Goal: Find specific page/section: Find specific page/section

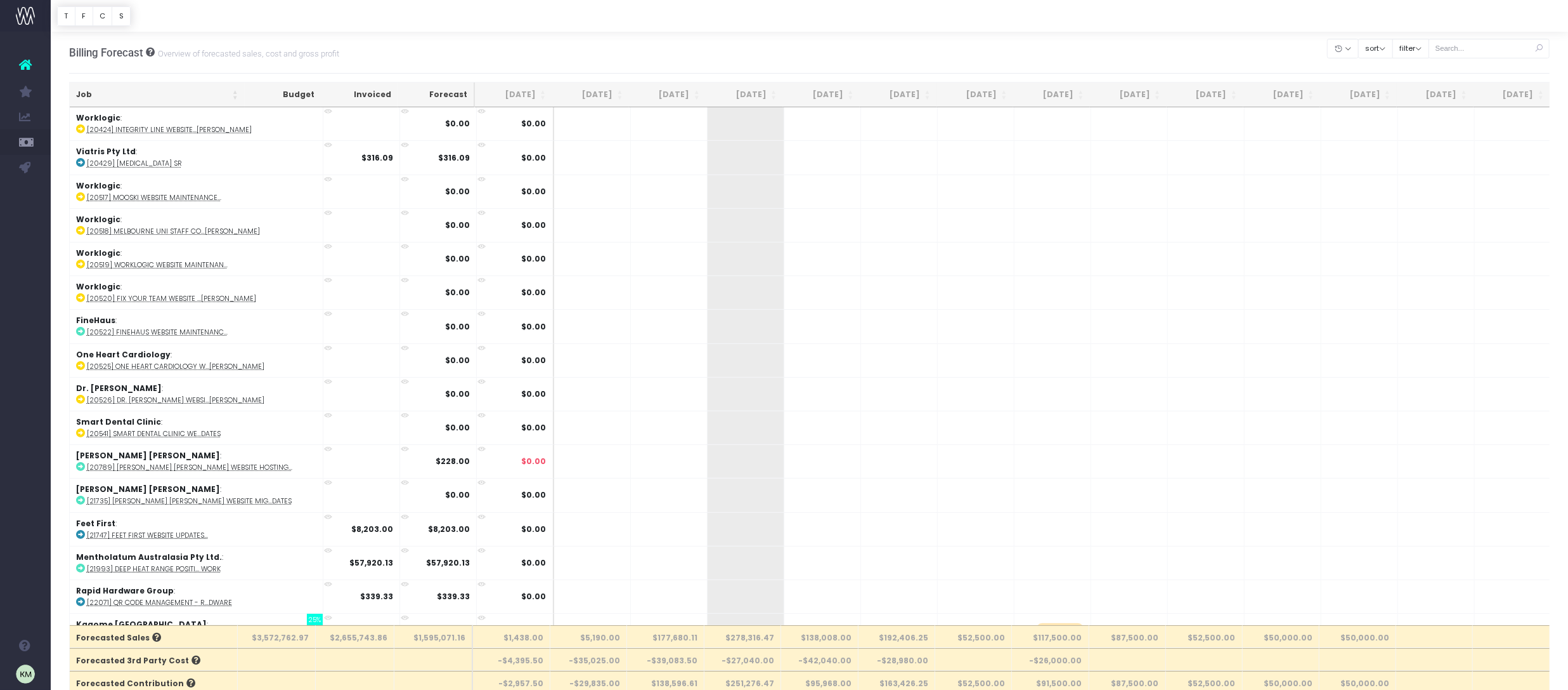
click at [234, 90] on th "Job" at bounding box center [157, 95] width 175 height 25
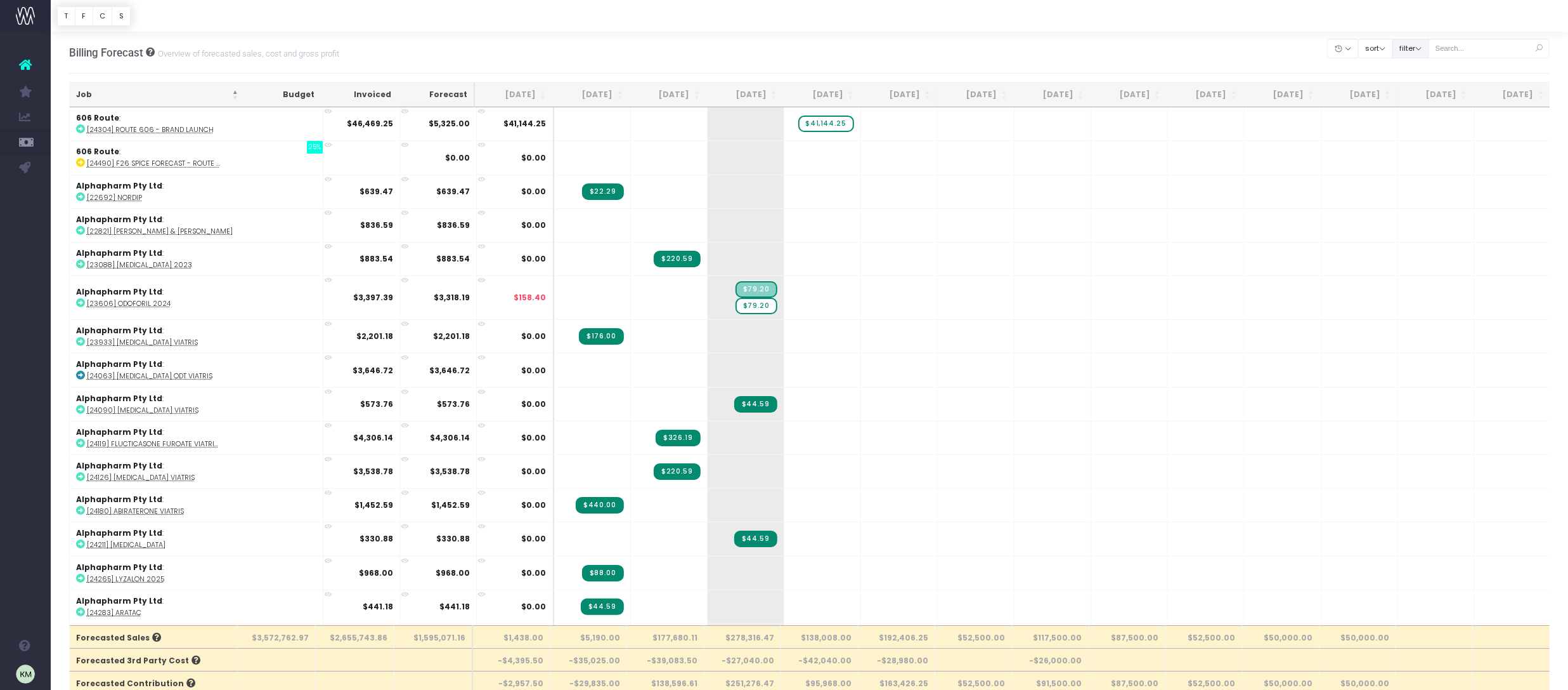
click at [1422, 45] on button "filter" at bounding box center [1410, 48] width 36 height 20
click at [1416, 86] on span at bounding box center [1410, 88] width 12 height 12
click at [1423, 86] on input "All" at bounding box center [1427, 85] width 8 height 8
checkbox input "false"
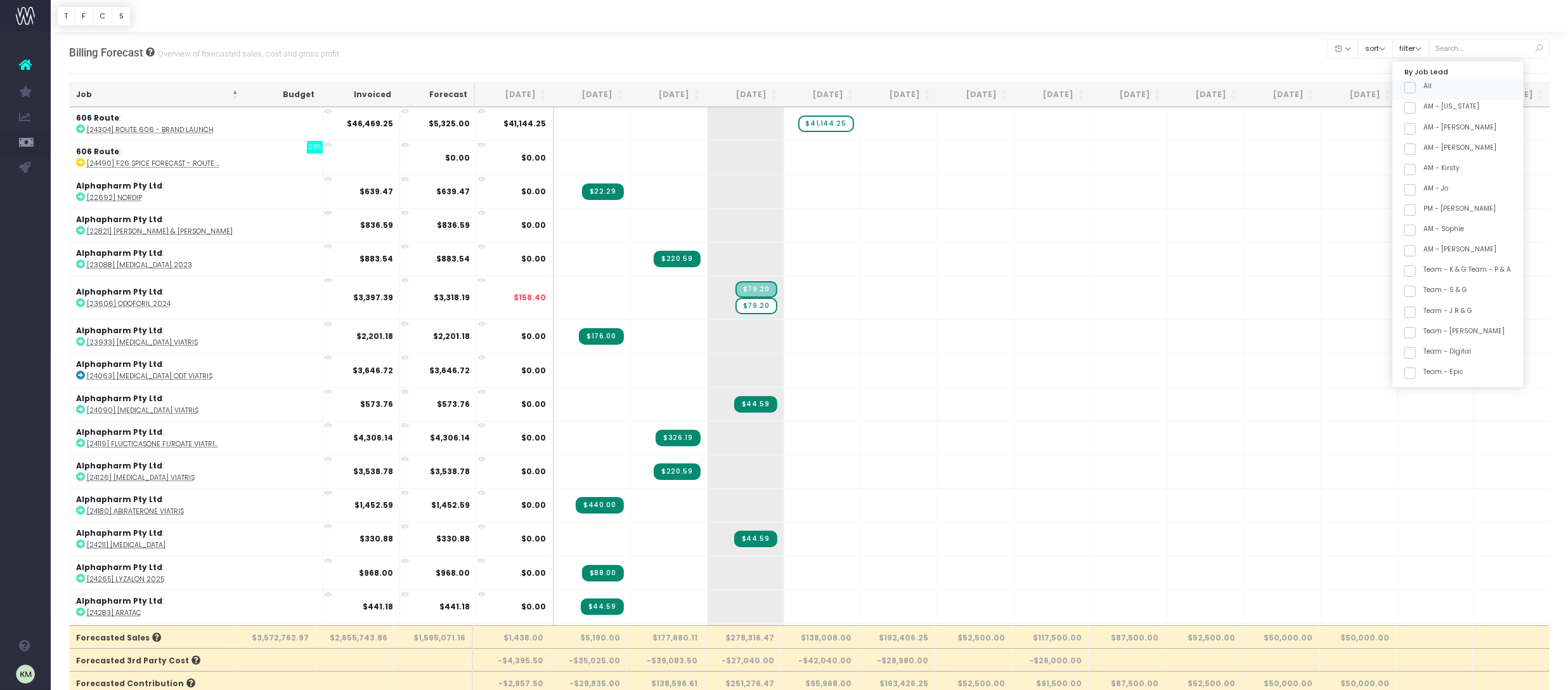
checkbox input "false"
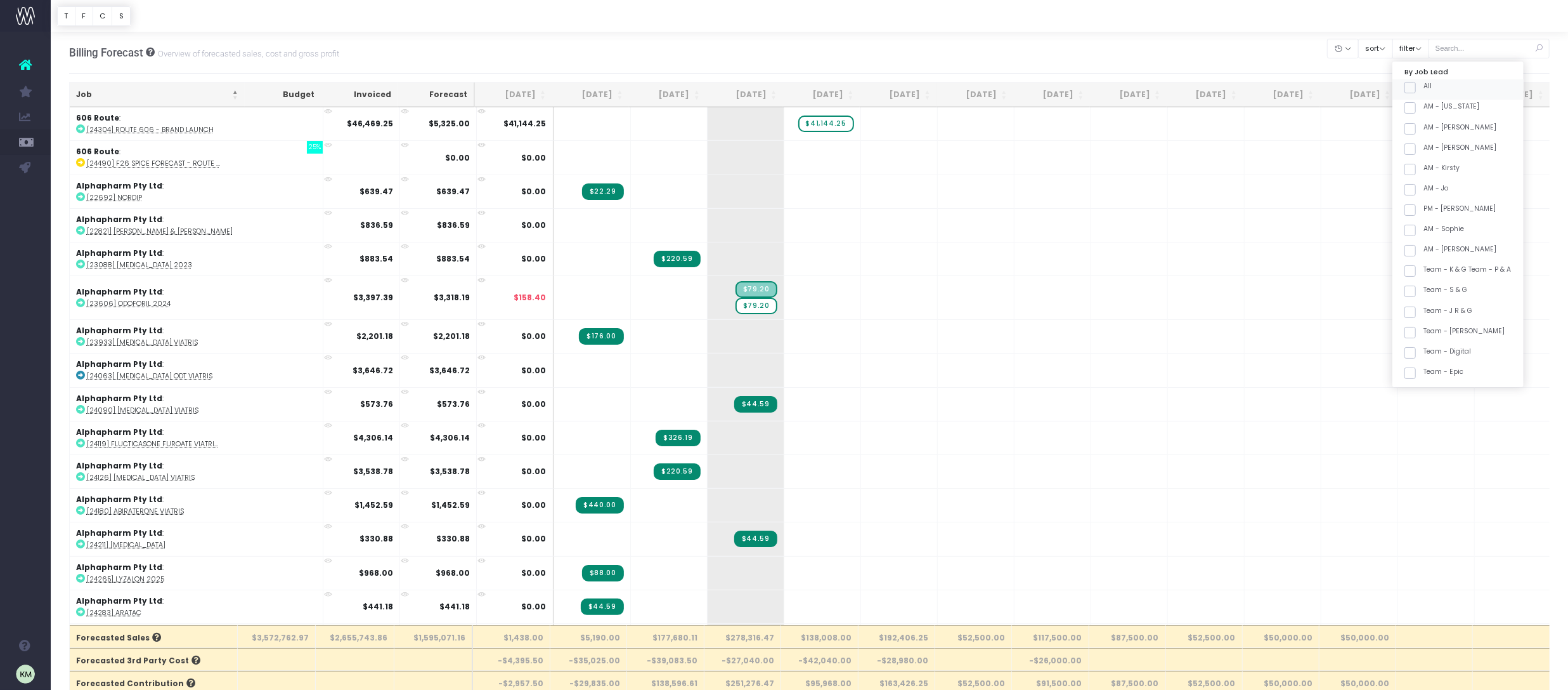
checkbox input "false"
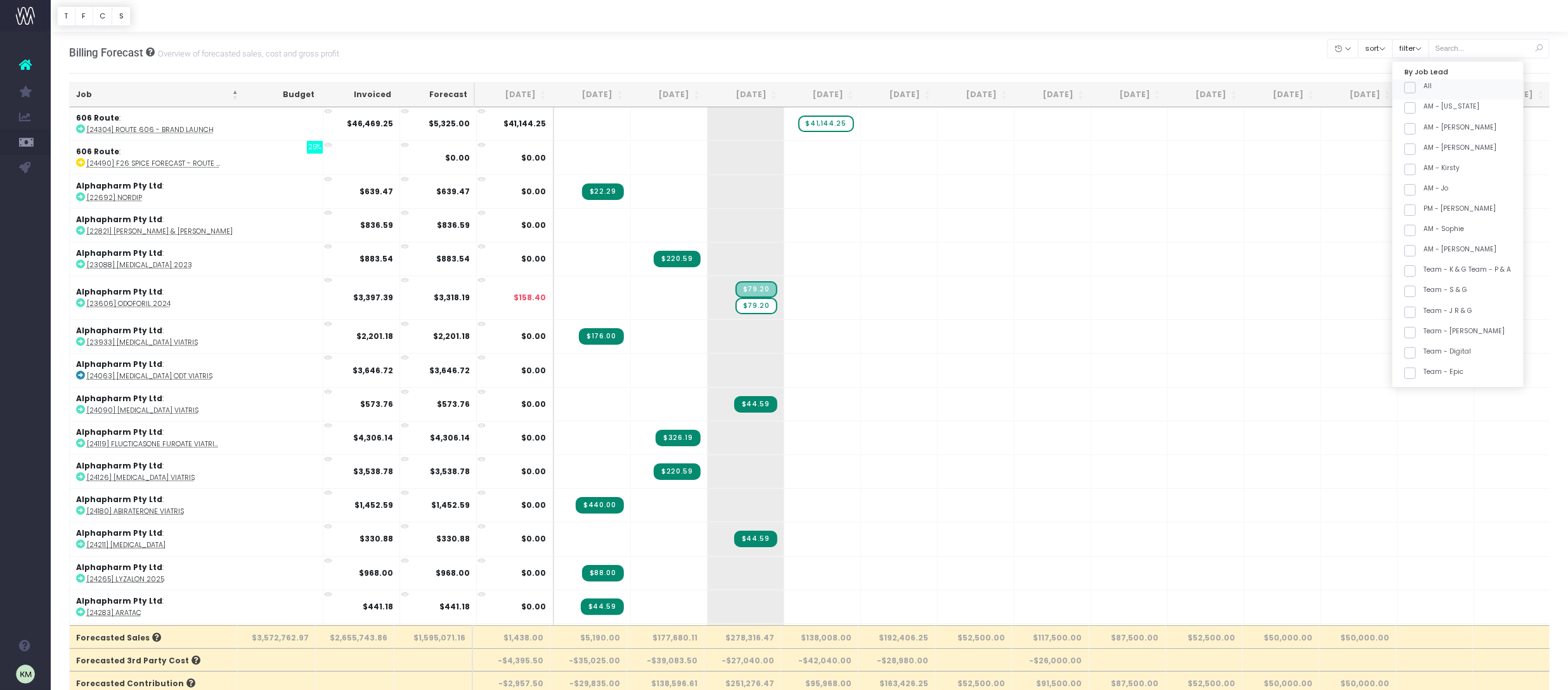
checkbox input "false"
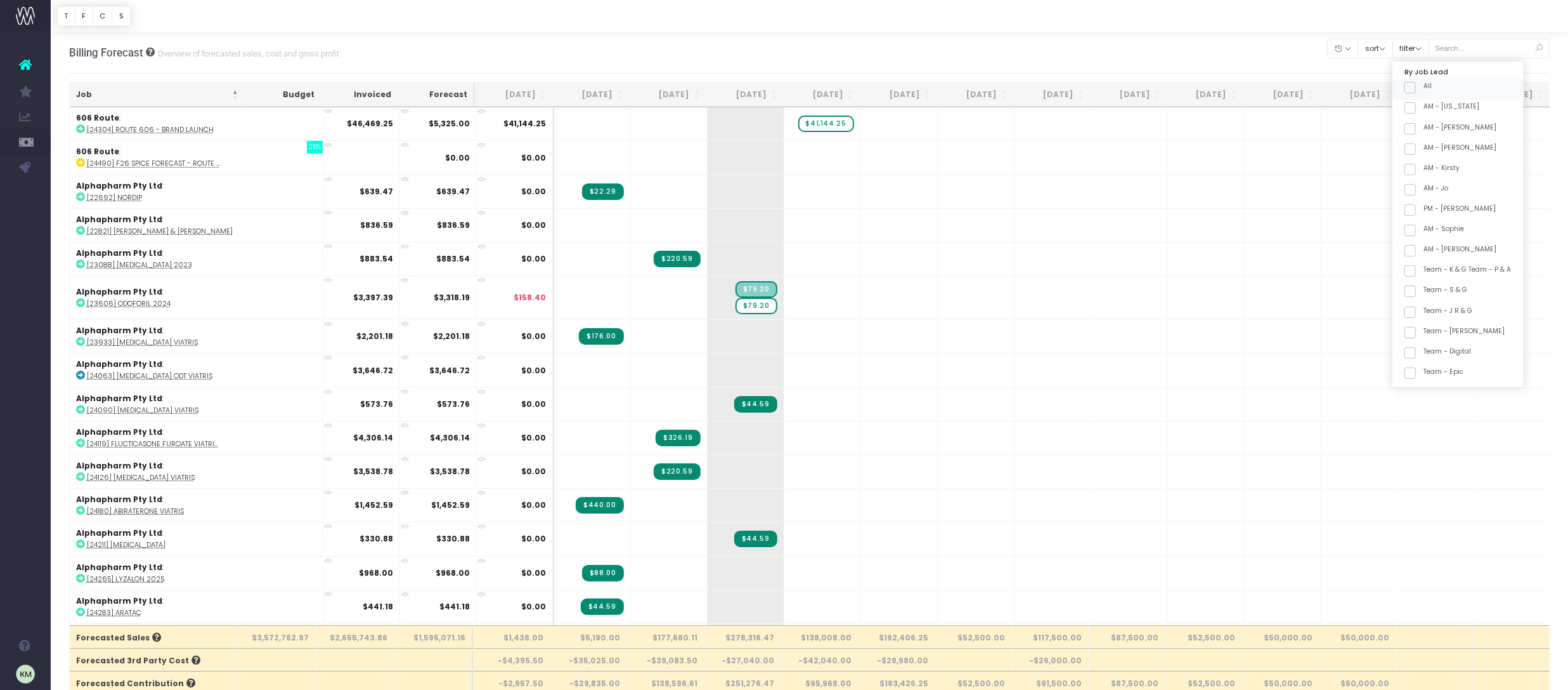
checkbox input "false"
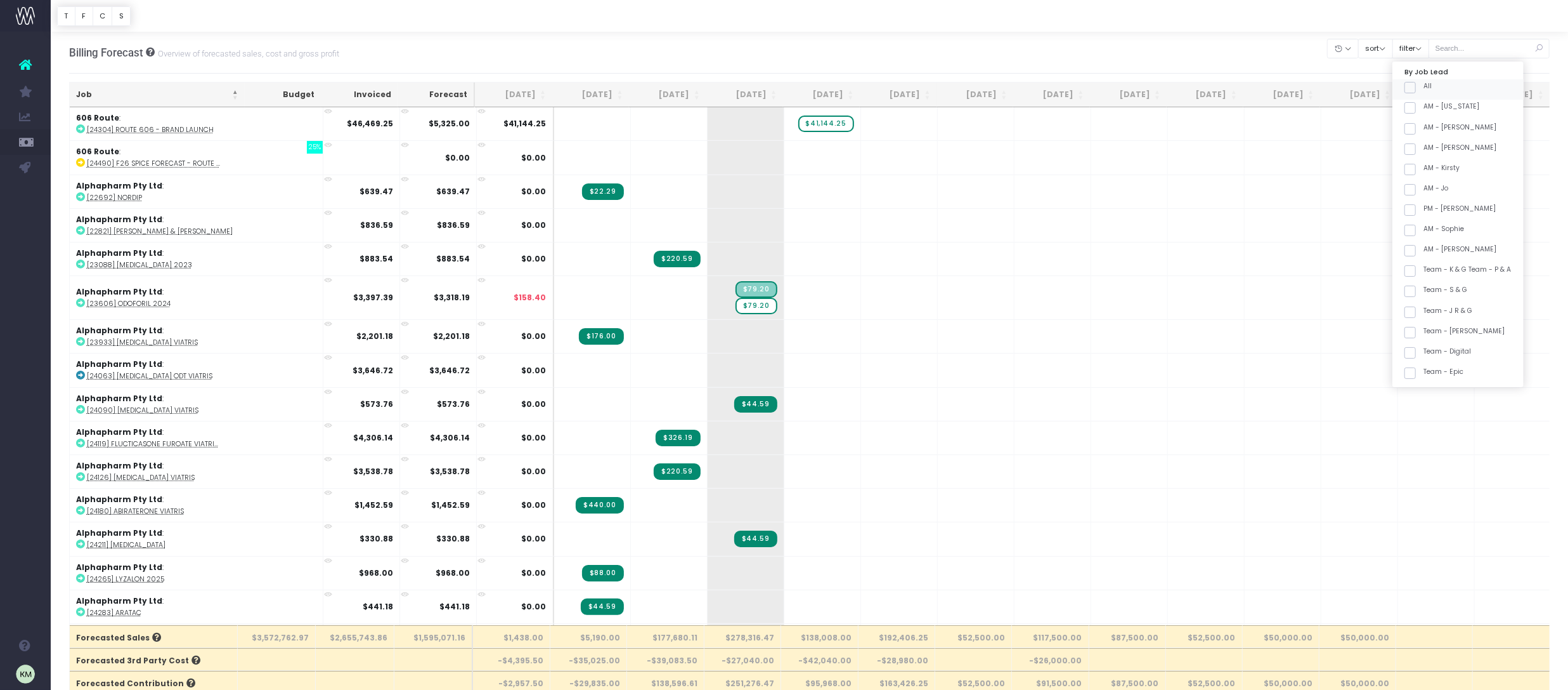
checkbox input "false"
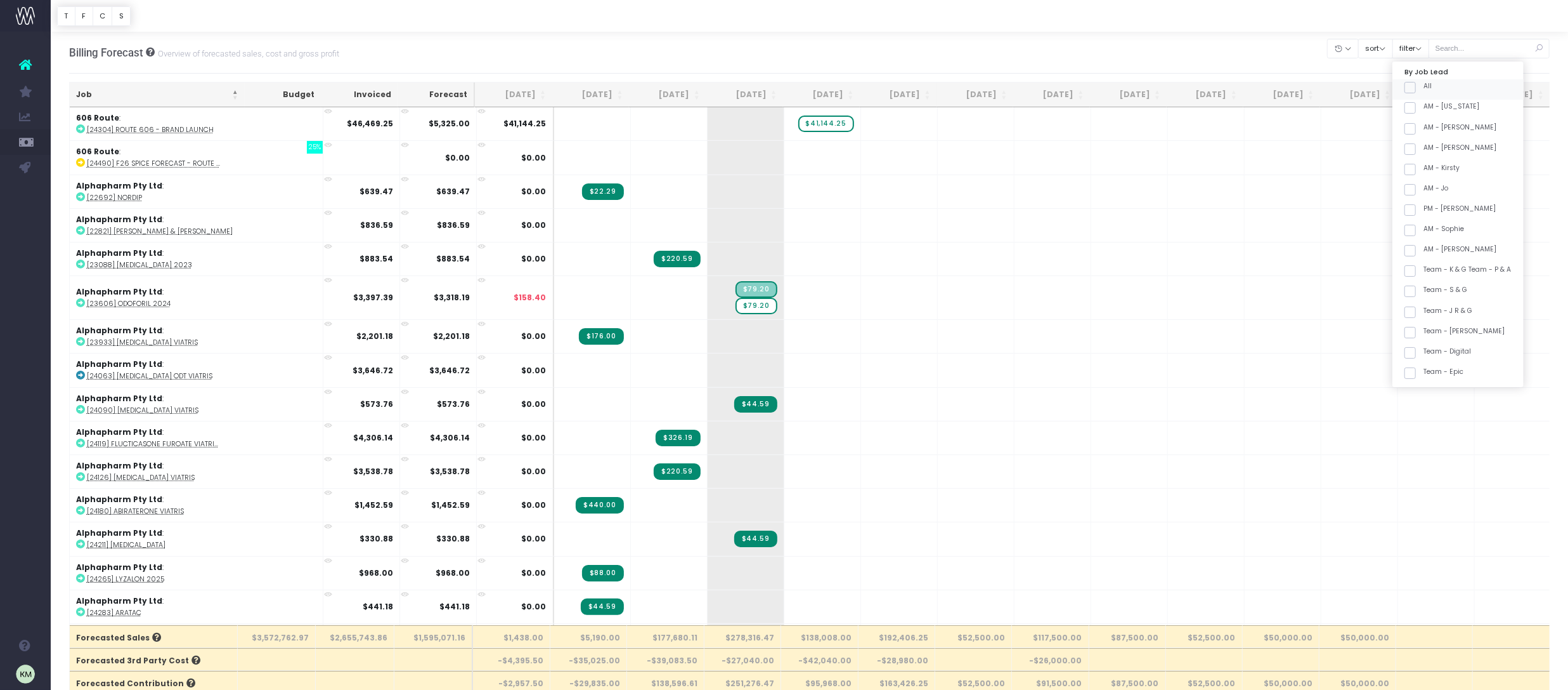
checkbox input "false"
click at [90, 192] on span "Budget vs Actuals" at bounding box center [84, 193] width 29 height 33
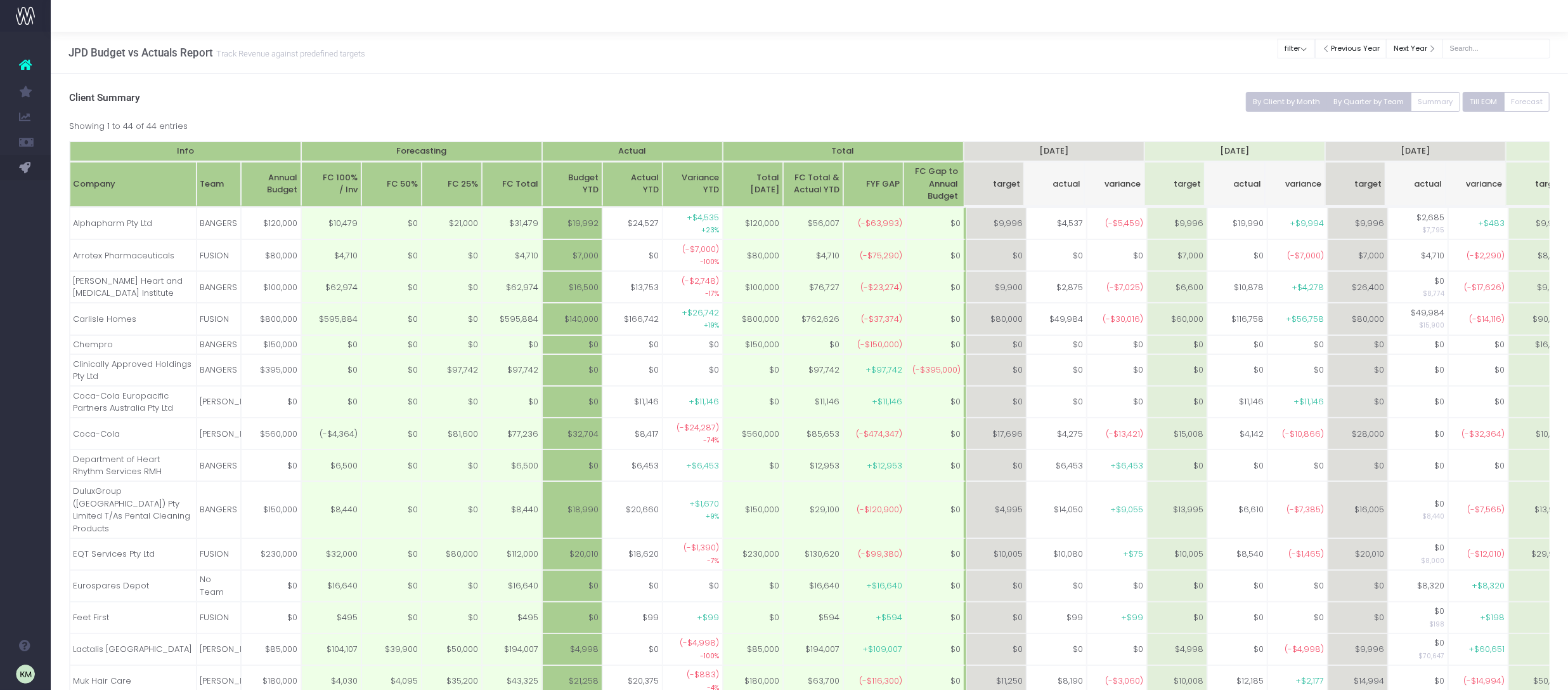
click at [1380, 101] on button "By Quarter by Team" at bounding box center [1369, 102] width 85 height 20
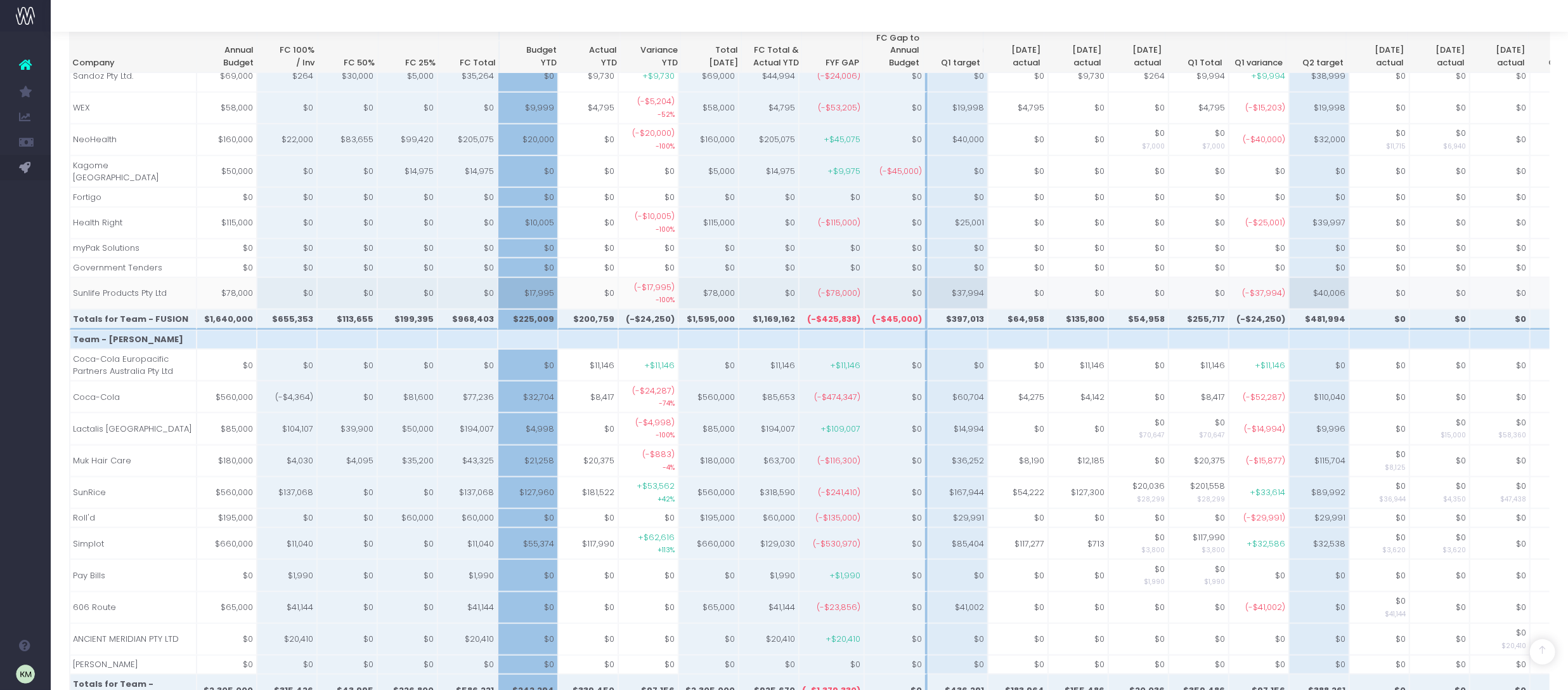
scroll to position [1068, 0]
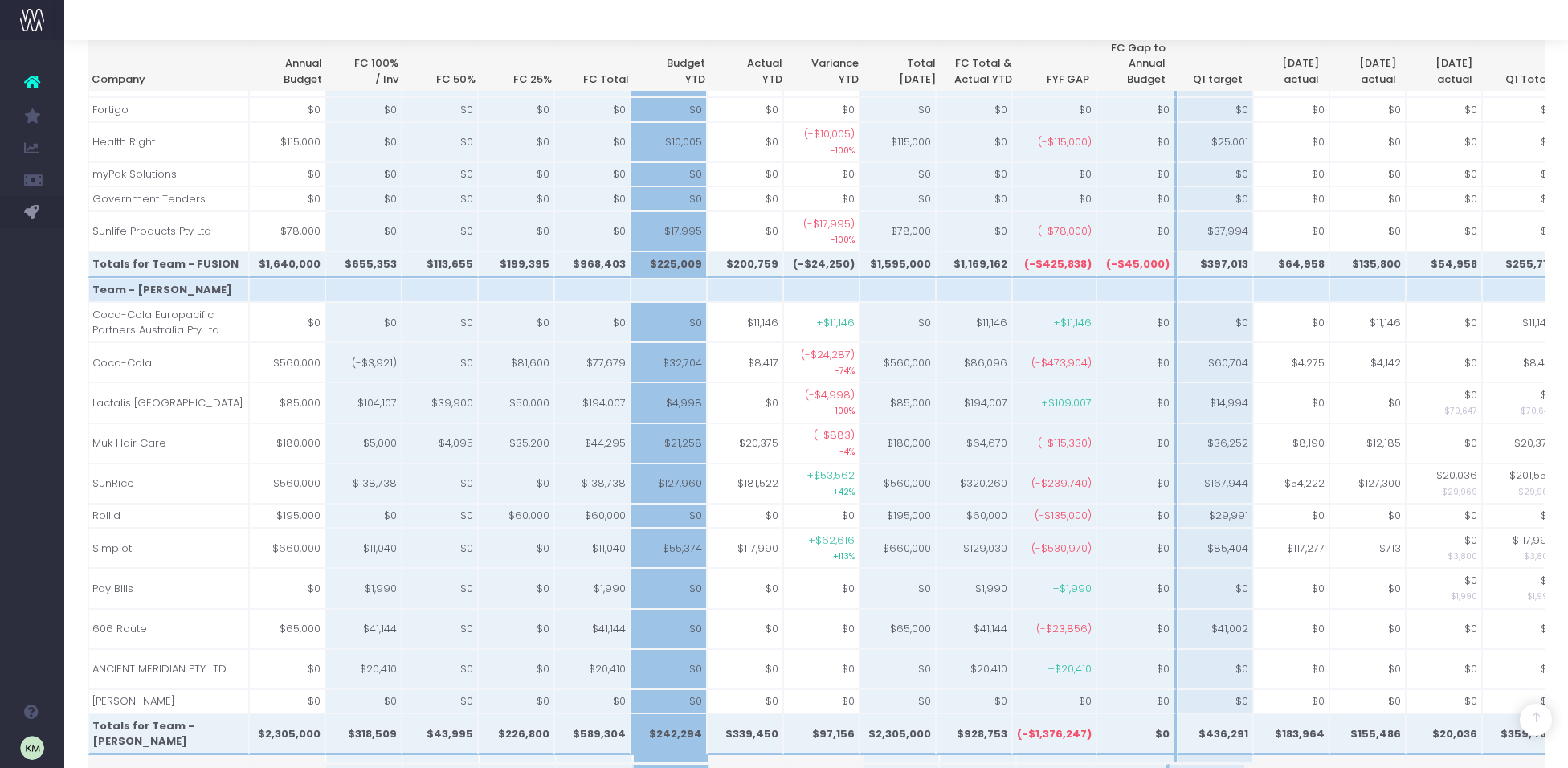
scroll to position [0, 3]
